Goal: Check status: Check status

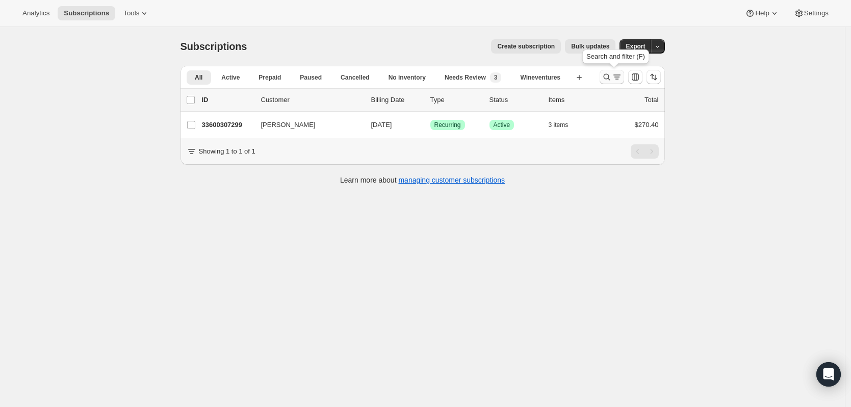
click at [607, 77] on icon "Search and filter results" at bounding box center [607, 77] width 10 height 10
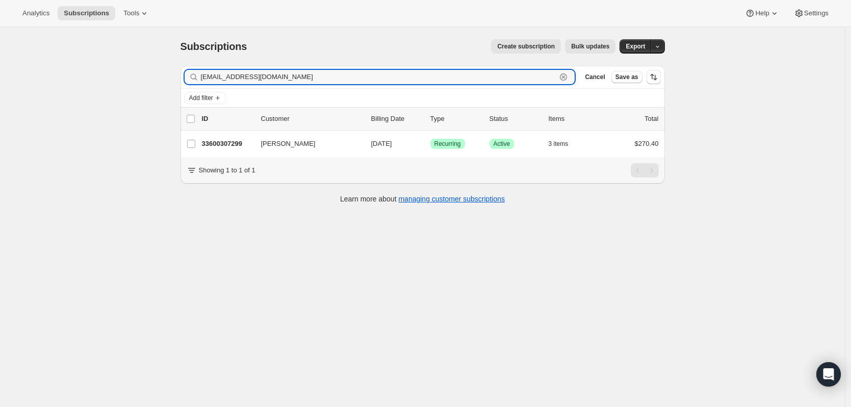
click at [567, 76] on icon "button" at bounding box center [563, 77] width 10 height 10
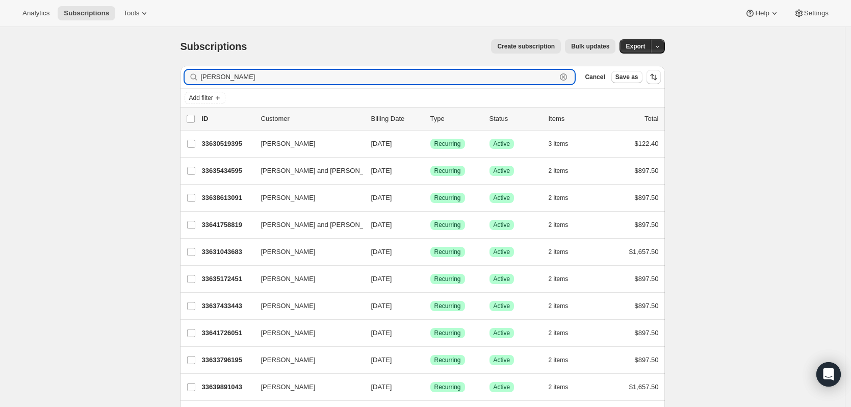
type input "[PERSON_NAME]"
click at [569, 80] on icon "button" at bounding box center [563, 77] width 10 height 10
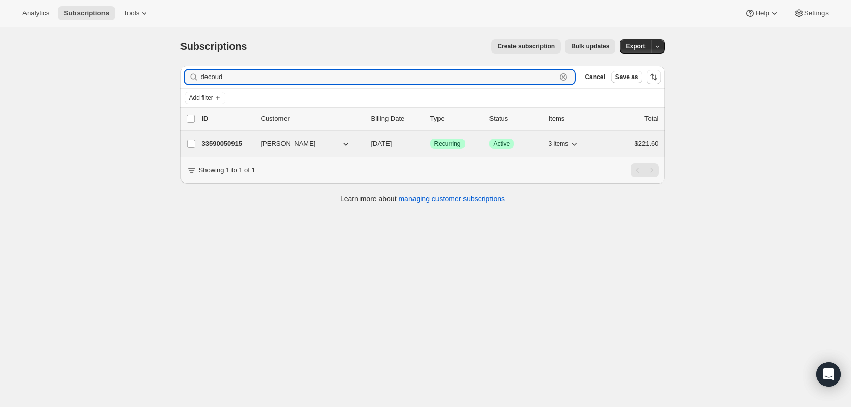
type input "decoud"
click at [233, 149] on div "33590050915 [PERSON_NAME] [DATE] Success Recurring Success Active 3 items $221.…" at bounding box center [430, 144] width 457 height 14
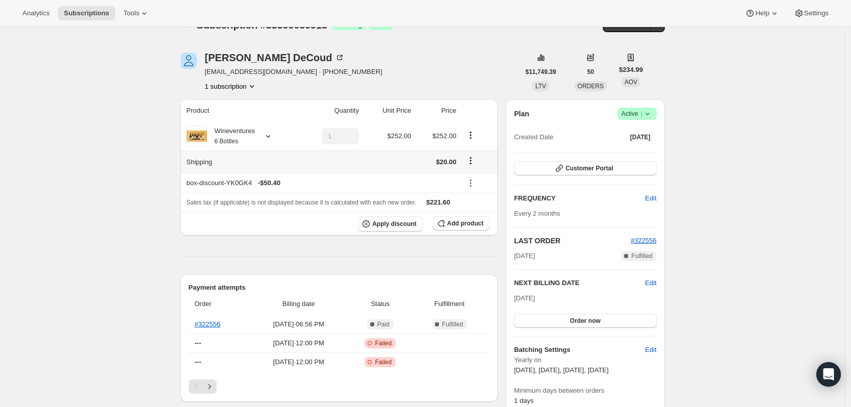
scroll to position [102, 0]
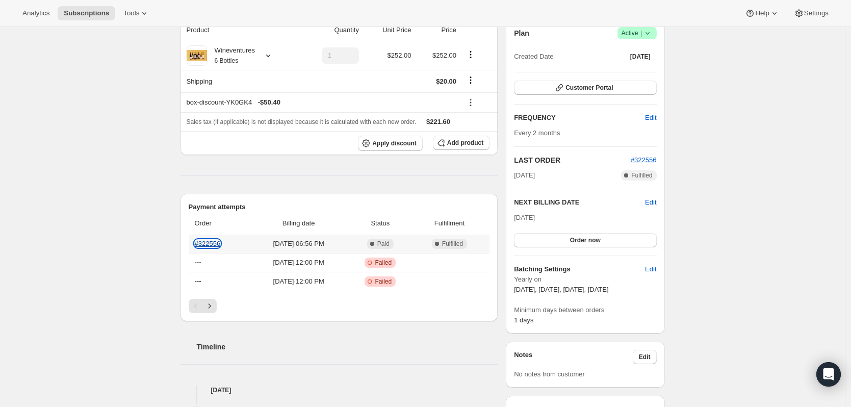
click at [217, 244] on link "#322556" at bounding box center [208, 244] width 26 height 8
click at [213, 309] on icon "Next" at bounding box center [210, 306] width 10 height 10
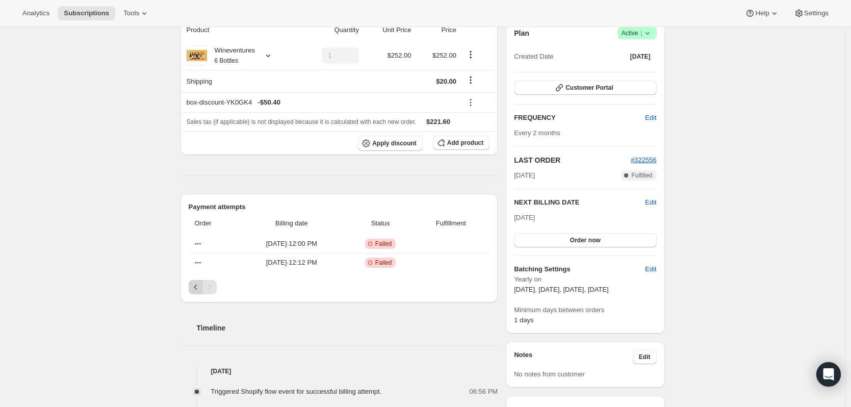
click at [195, 288] on icon "Previous" at bounding box center [196, 287] width 10 height 10
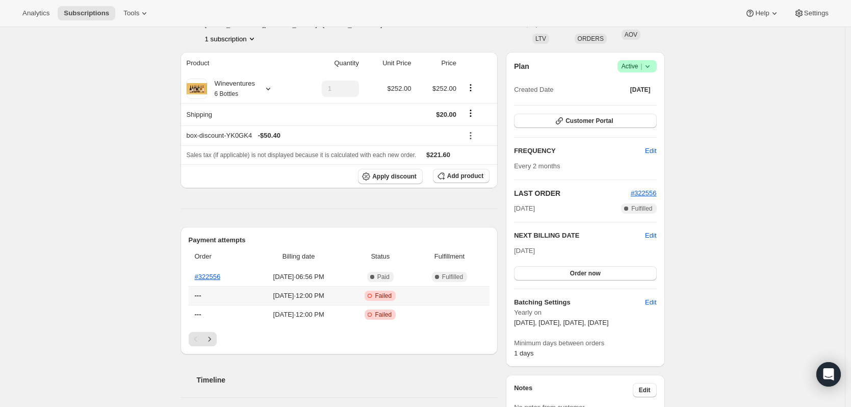
scroll to position [51, 0]
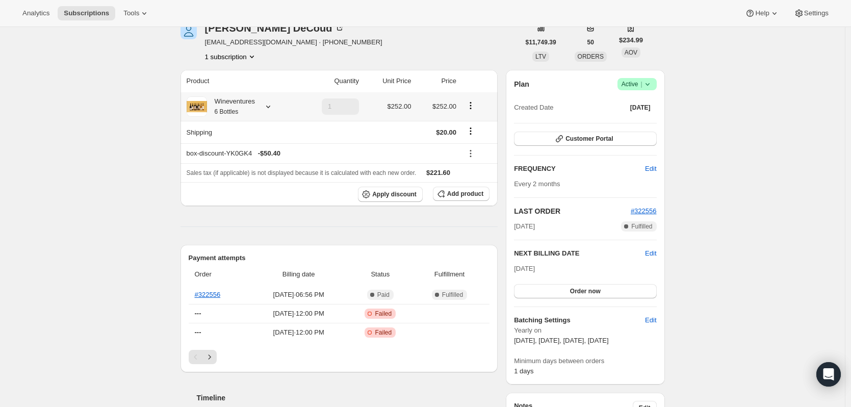
click at [270, 113] on div "Wineventures 6 Bottles" at bounding box center [241, 106] width 108 height 20
click at [270, 103] on icon at bounding box center [268, 106] width 10 height 10
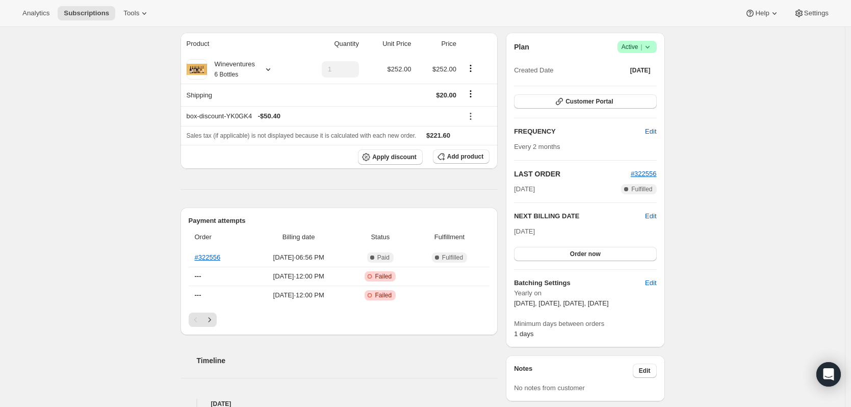
scroll to position [0, 0]
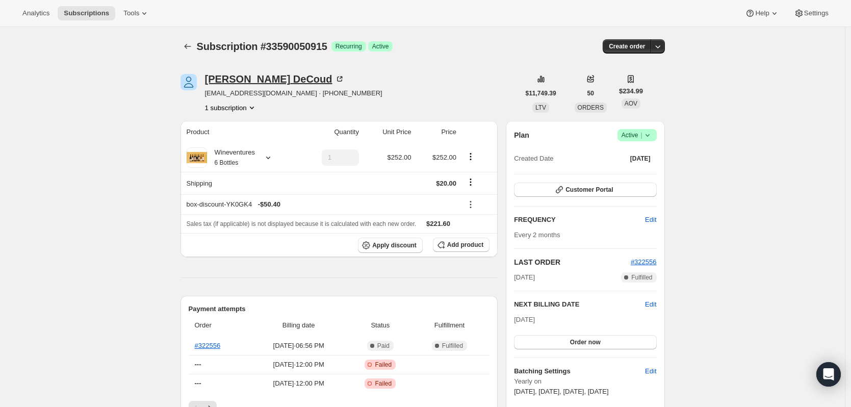
click at [335, 81] on icon at bounding box center [340, 79] width 10 height 10
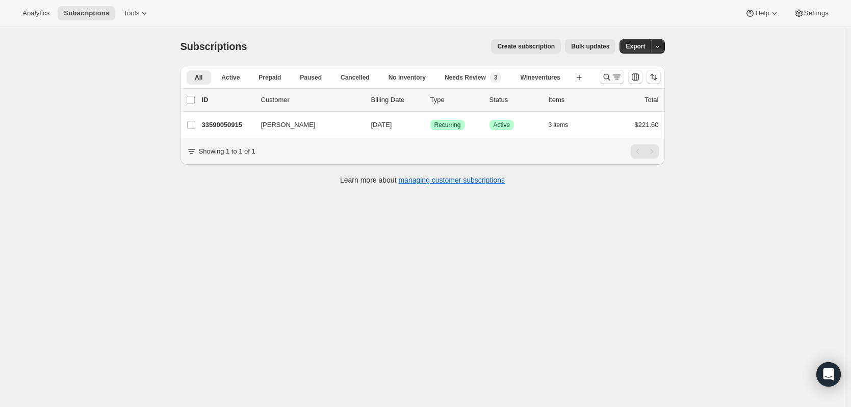
click at [612, 75] on icon "Search and filter results" at bounding box center [607, 77] width 10 height 10
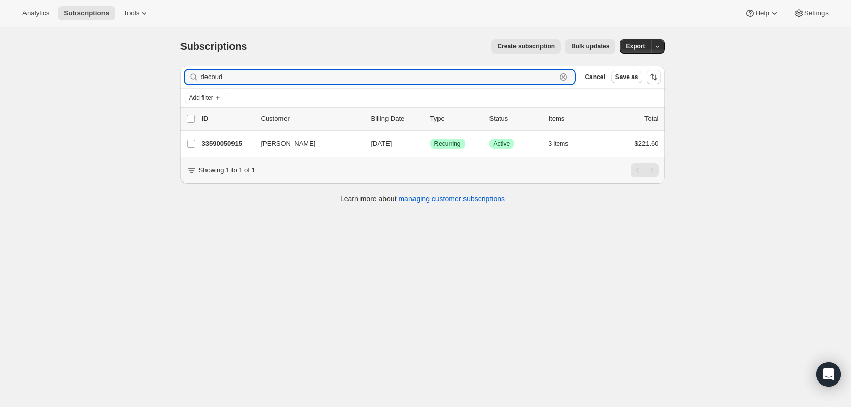
click at [569, 77] on icon "button" at bounding box center [563, 77] width 10 height 10
